Goal: Task Accomplishment & Management: Use online tool/utility

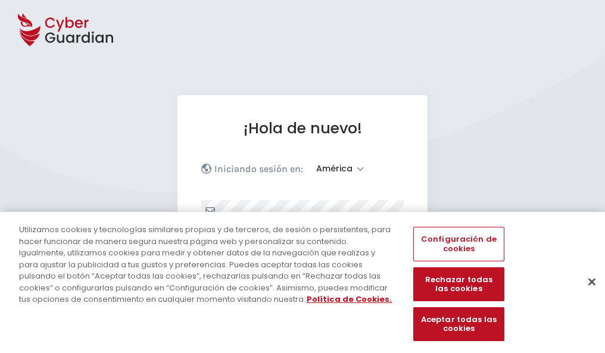
select select "América"
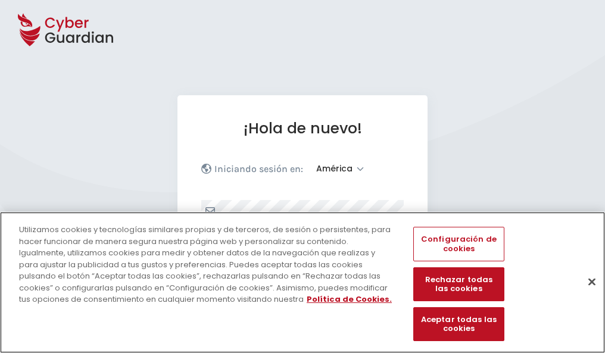
scroll to position [155, 0]
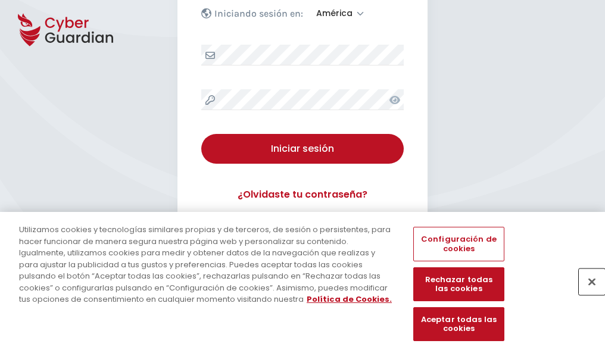
click at [586, 294] on button "Cerrar" at bounding box center [592, 281] width 26 height 26
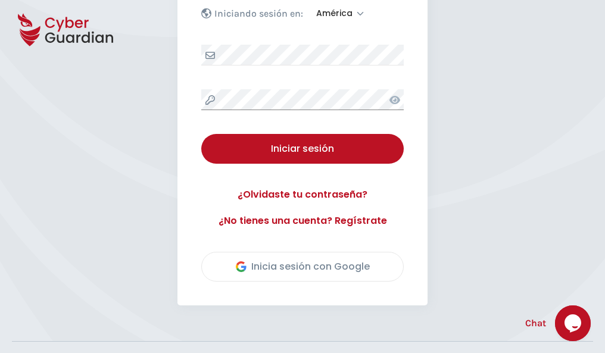
scroll to position [270, 0]
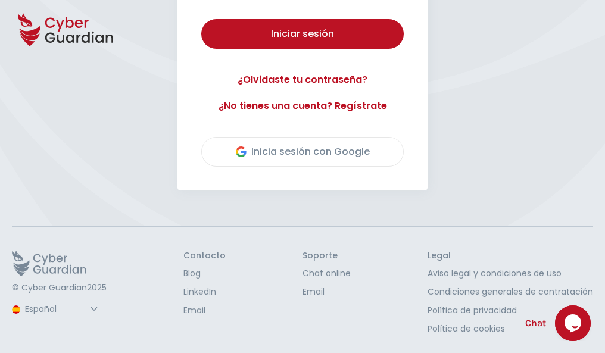
click at [201, 19] on button "Iniciar sesión" at bounding box center [302, 34] width 202 height 30
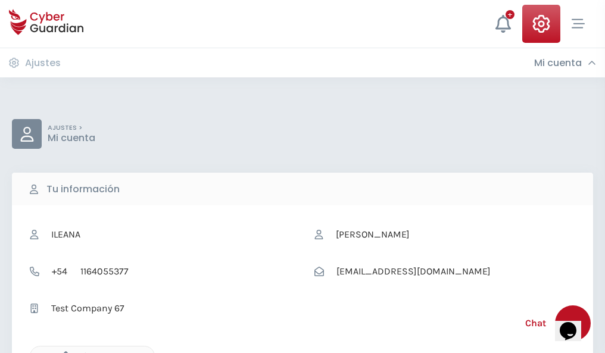
click at [63, 352] on icon "button" at bounding box center [63, 356] width 10 height 10
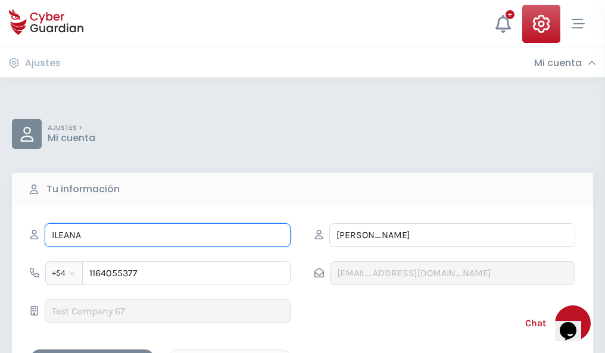
click at [167, 235] on input "ILEANA" at bounding box center [168, 235] width 246 height 24
type input "I"
type input "Édgar"
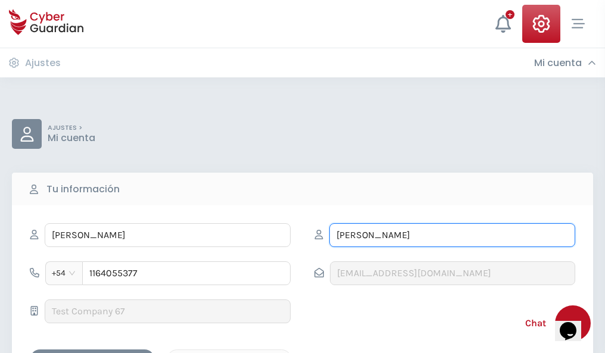
click at [452, 235] on input "CORREA" at bounding box center [452, 235] width 246 height 24
type input "C"
type input "Vera"
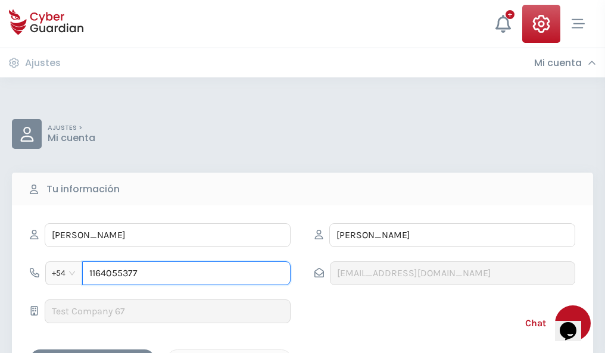
click at [186, 273] on input "1164055377" at bounding box center [186, 273] width 208 height 24
type input "1"
type input "4925042305"
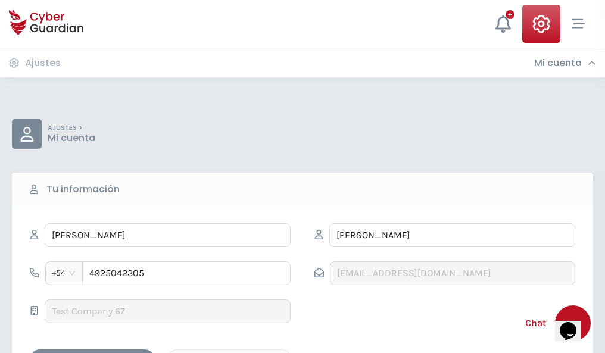
click at [229, 352] on div "Cancelar" at bounding box center [229, 359] width 106 height 15
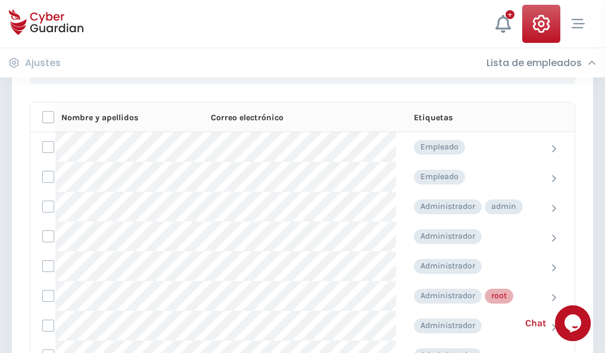
scroll to position [599, 0]
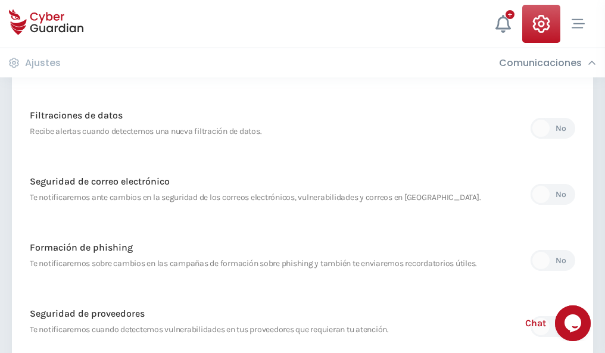
scroll to position [627, 0]
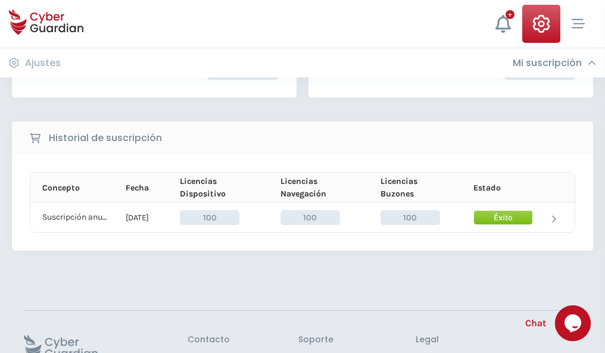
scroll to position [302, 0]
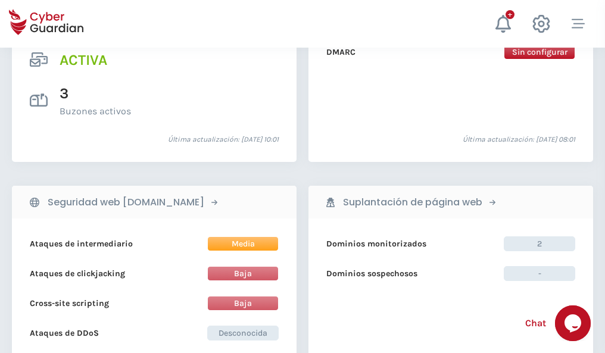
scroll to position [1210, 0]
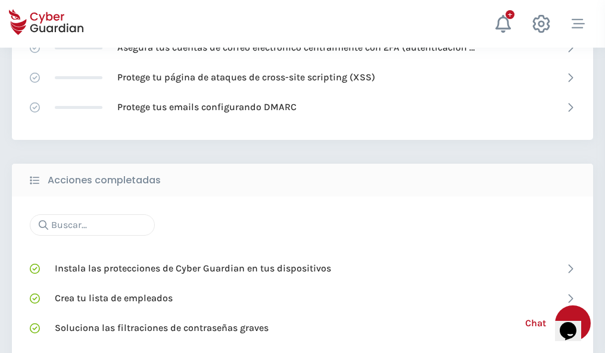
scroll to position [793, 0]
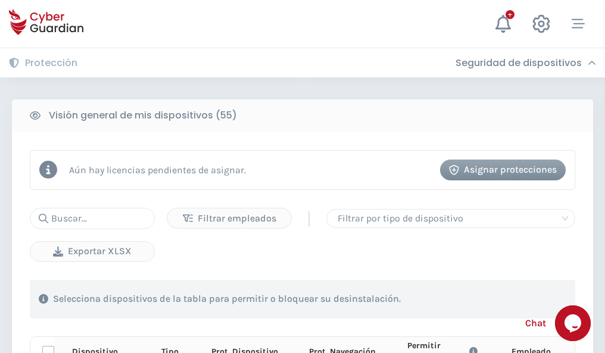
scroll to position [1052, 0]
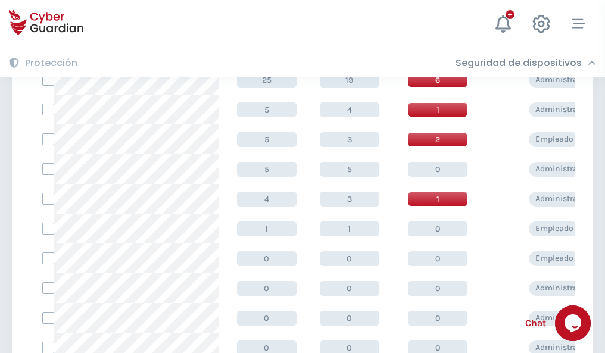
scroll to position [600, 0]
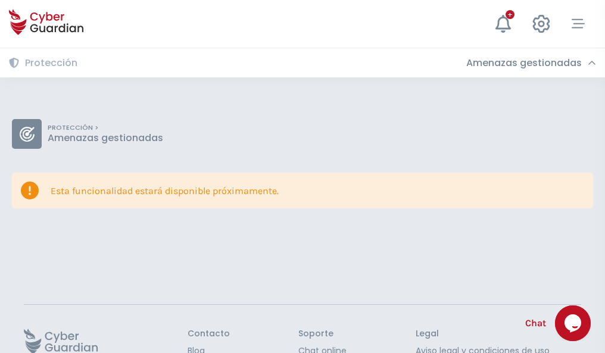
scroll to position [77, 0]
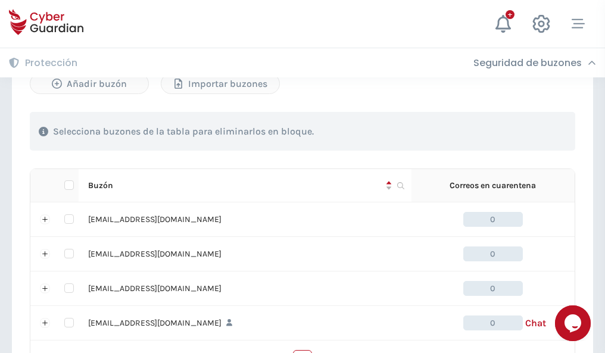
scroll to position [586, 0]
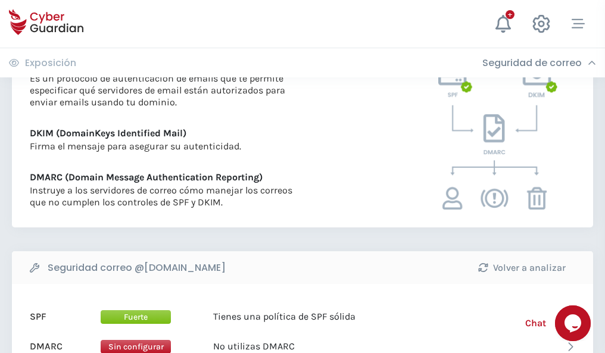
scroll to position [642, 0]
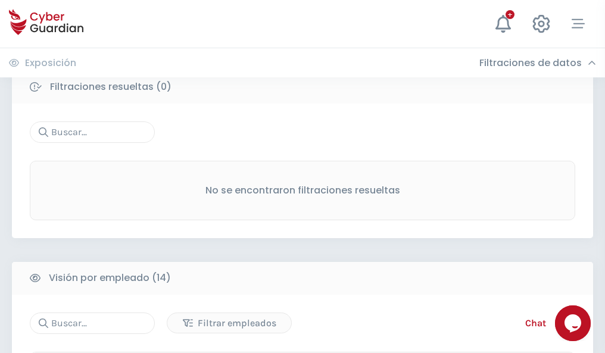
scroll to position [1075, 0]
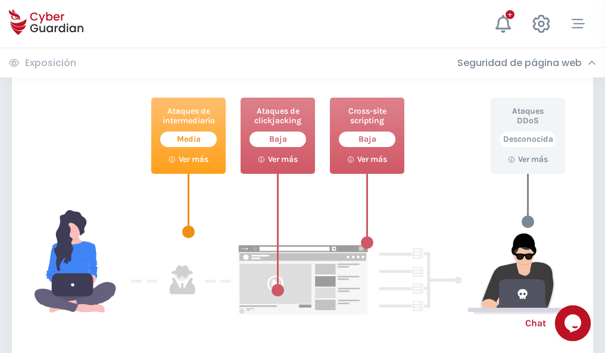
scroll to position [648, 0]
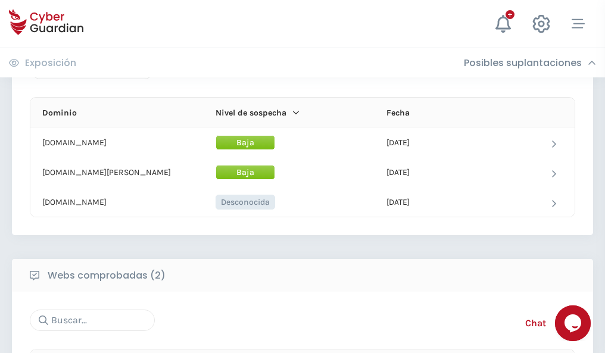
scroll to position [714, 0]
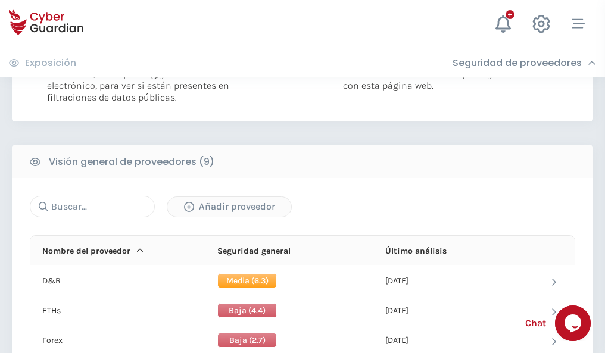
scroll to position [857, 0]
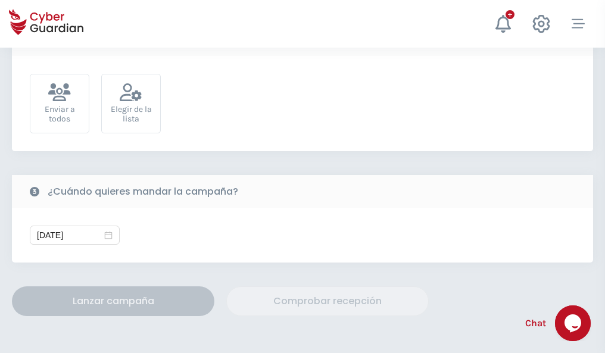
scroll to position [436, 0]
